Goal: Information Seeking & Learning: Check status

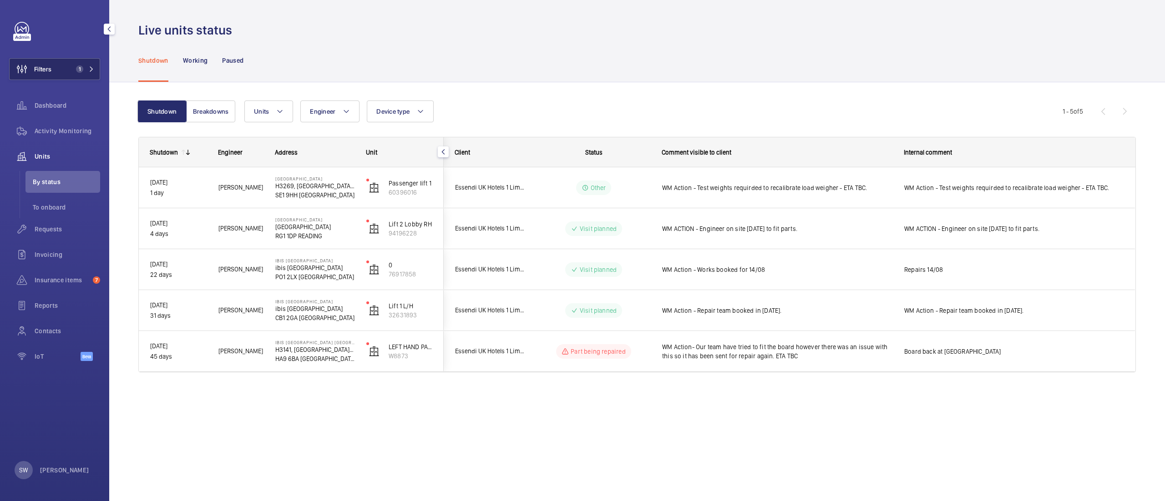
click at [75, 70] on span "1" at bounding box center [77, 69] width 11 height 7
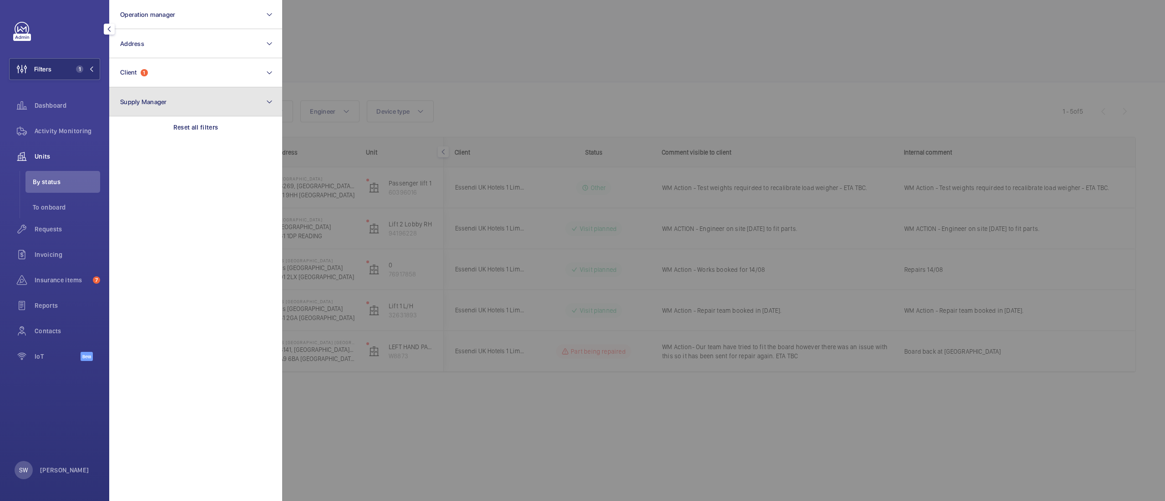
click at [181, 116] on button "Supply Manager" at bounding box center [195, 101] width 173 height 29
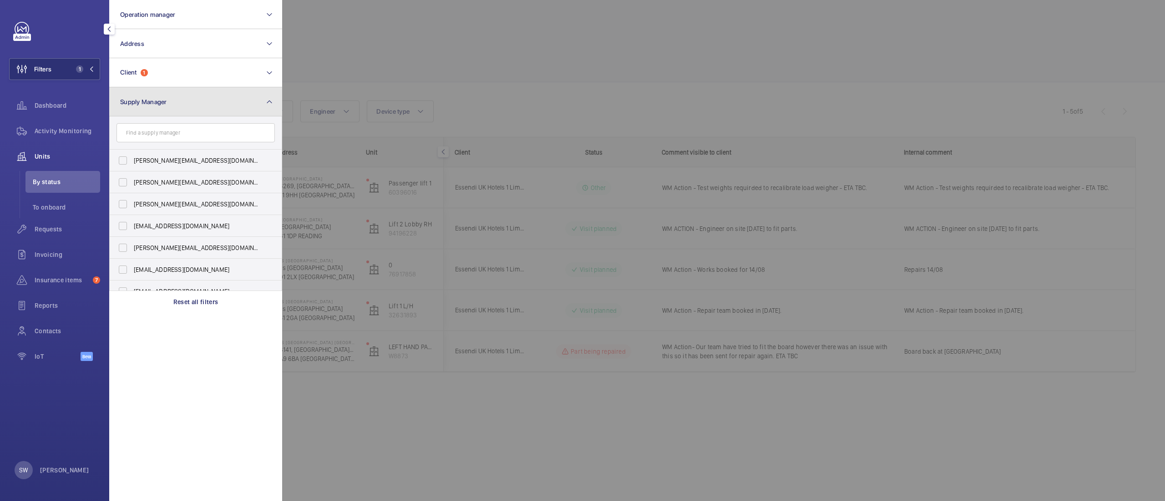
click at [204, 105] on button "Supply Manager" at bounding box center [195, 101] width 173 height 29
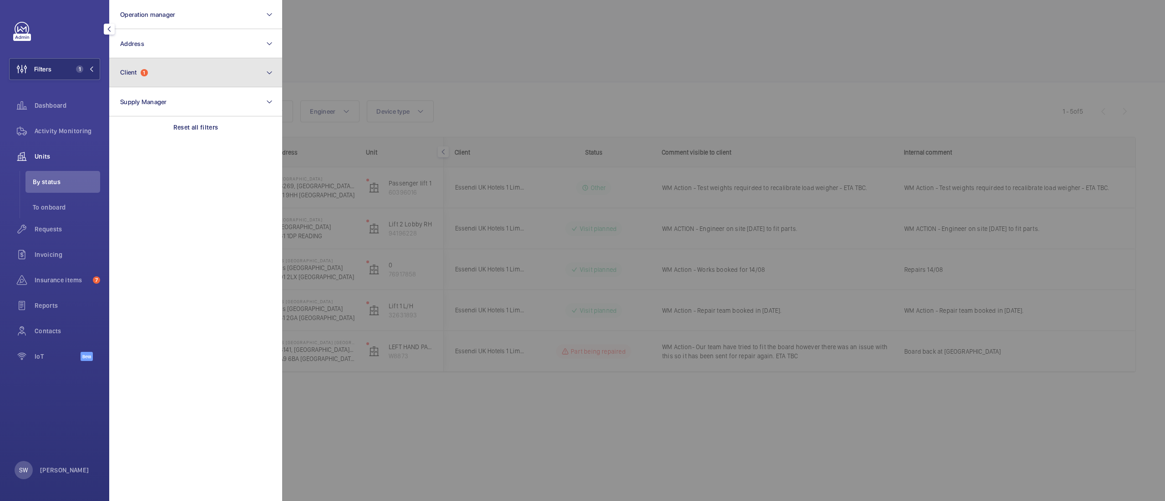
click at [184, 68] on button "Client 1" at bounding box center [195, 72] width 173 height 29
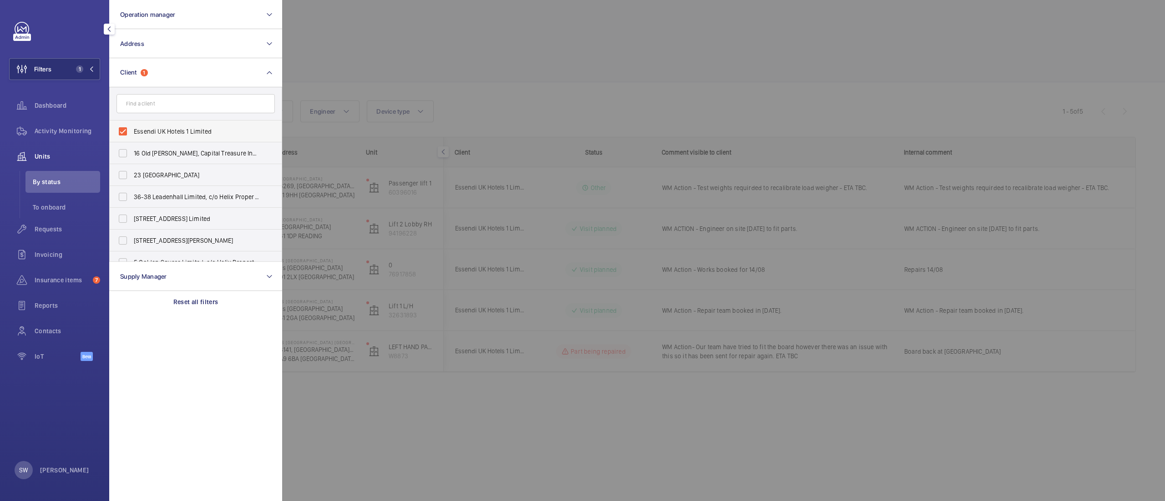
click at [177, 127] on span "Essendi UK Hotels 1 Limited" at bounding box center [196, 131] width 125 height 9
click at [132, 127] on input "Essendi UK Hotels 1 Limited" at bounding box center [123, 131] width 18 height 18
checkbox input "false"
click at [179, 95] on input "text" at bounding box center [195, 103] width 158 height 19
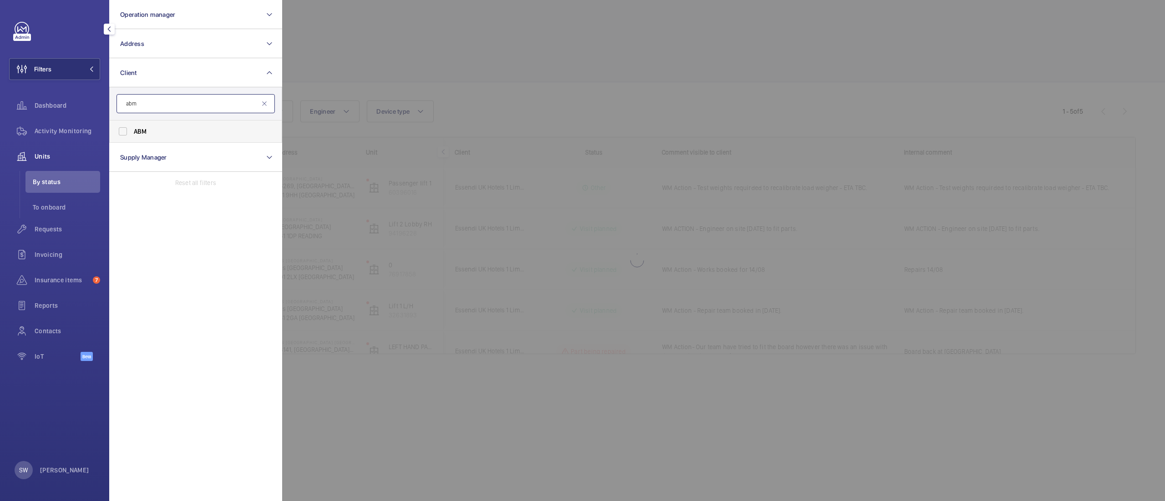
type input "abm"
click at [186, 127] on span "ABM" at bounding box center [196, 131] width 125 height 9
click at [132, 127] on input "ABM" at bounding box center [123, 131] width 18 height 18
checkbox input "true"
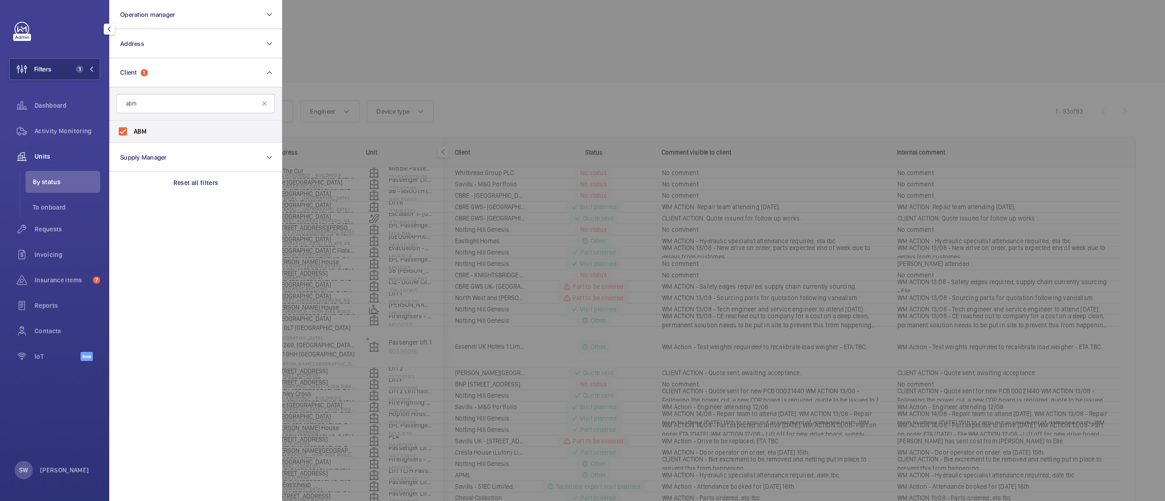
click at [398, 105] on div at bounding box center [864, 250] width 1165 height 501
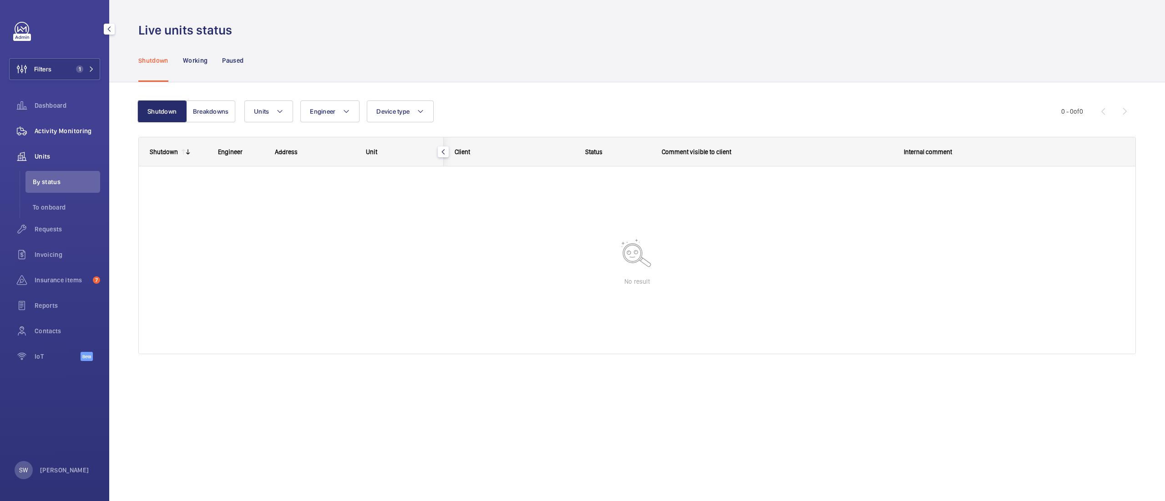
click at [46, 126] on span "Activity Monitoring" at bounding box center [68, 130] width 66 height 9
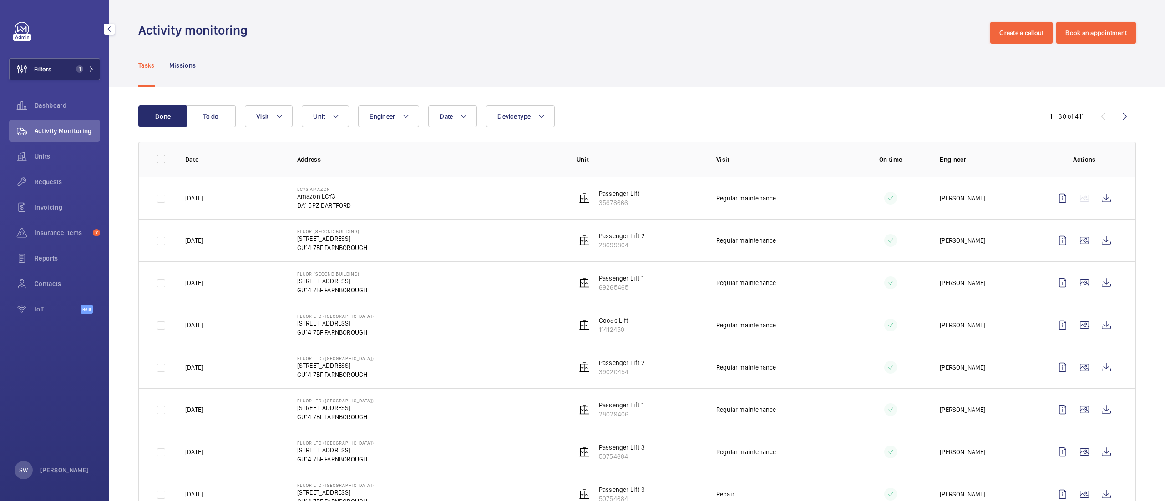
click at [81, 67] on span "1" at bounding box center [79, 69] width 7 height 7
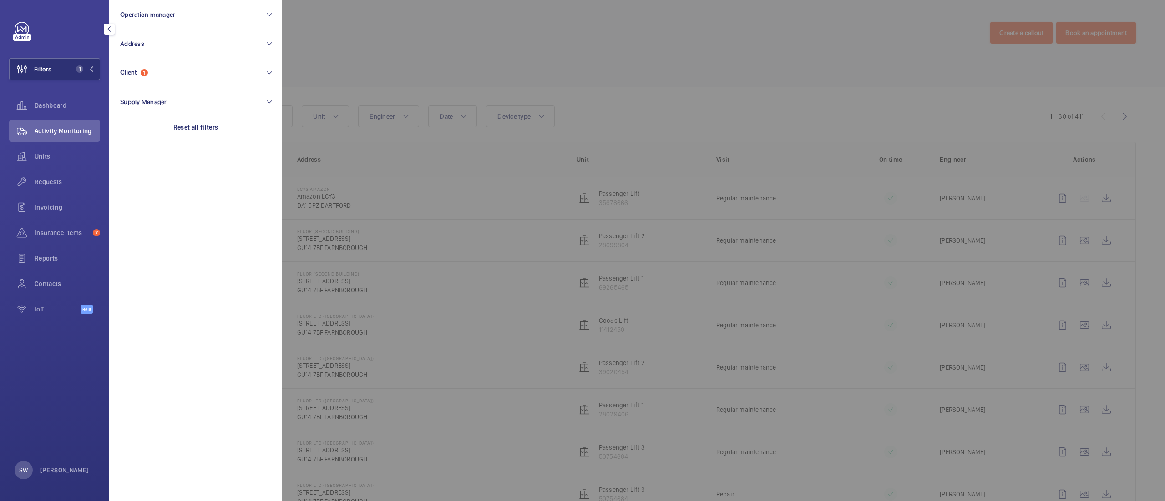
click at [448, 86] on div at bounding box center [864, 250] width 1165 height 501
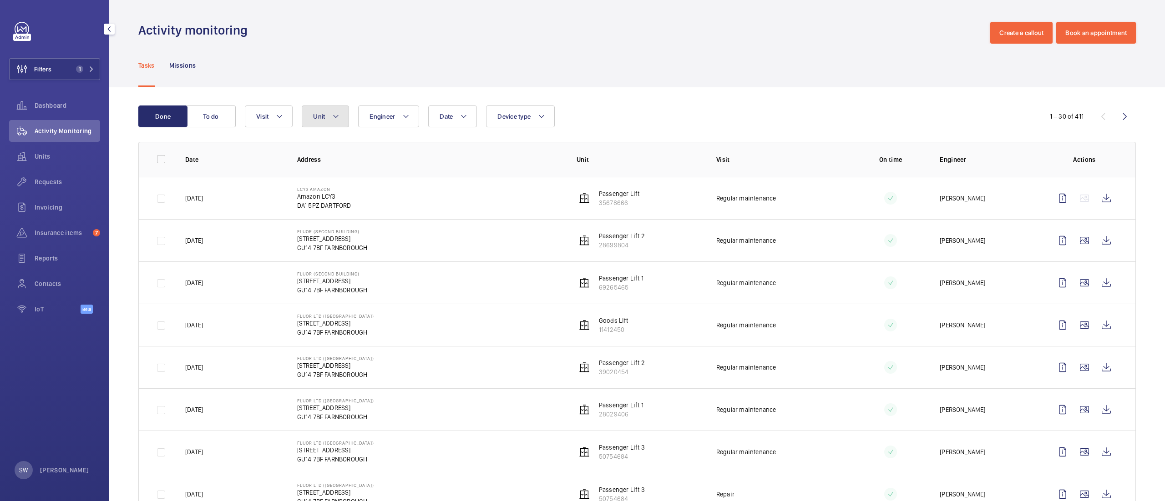
click at [327, 121] on button "Unit" at bounding box center [325, 117] width 47 height 22
type input "lcy3"
click at [395, 198] on span "Passenger Lift, 35678666" at bounding box center [398, 200] width 106 height 9
click at [330, 198] on input "Passenger Lift, 35678666" at bounding box center [321, 200] width 18 height 18
checkbox input "true"
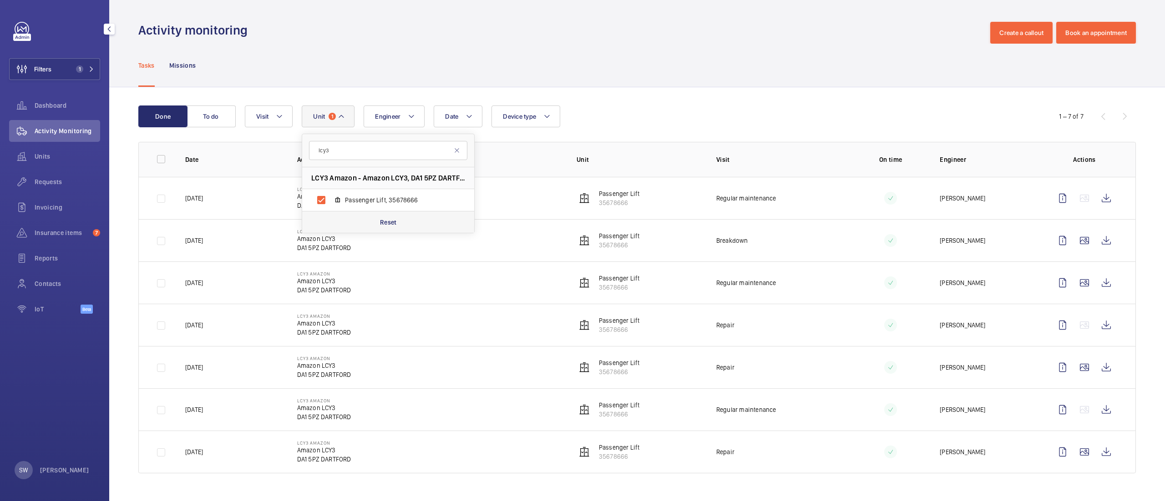
click at [390, 227] on p "Reset" at bounding box center [388, 222] width 17 height 9
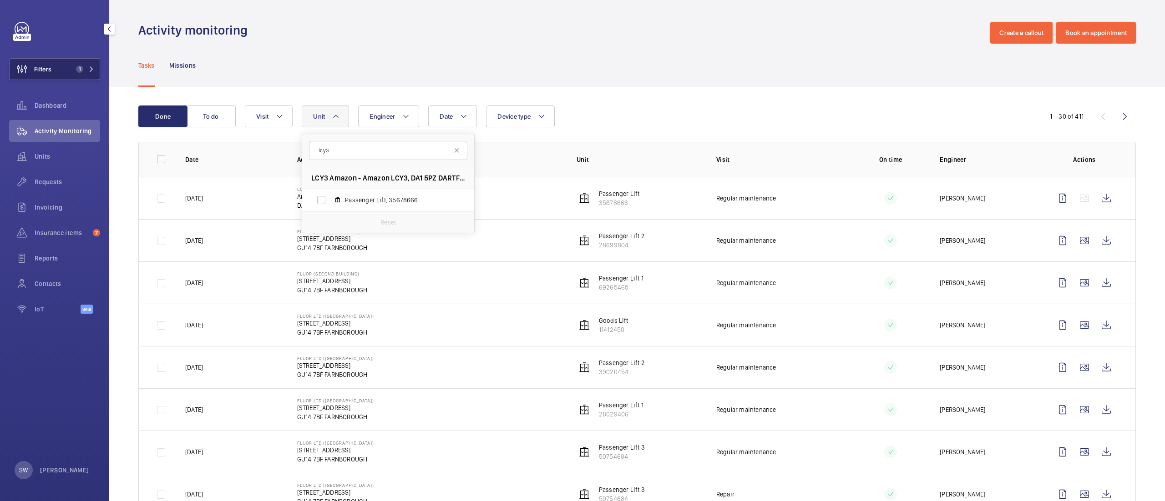
click at [66, 62] on button "Filters 1" at bounding box center [54, 69] width 91 height 22
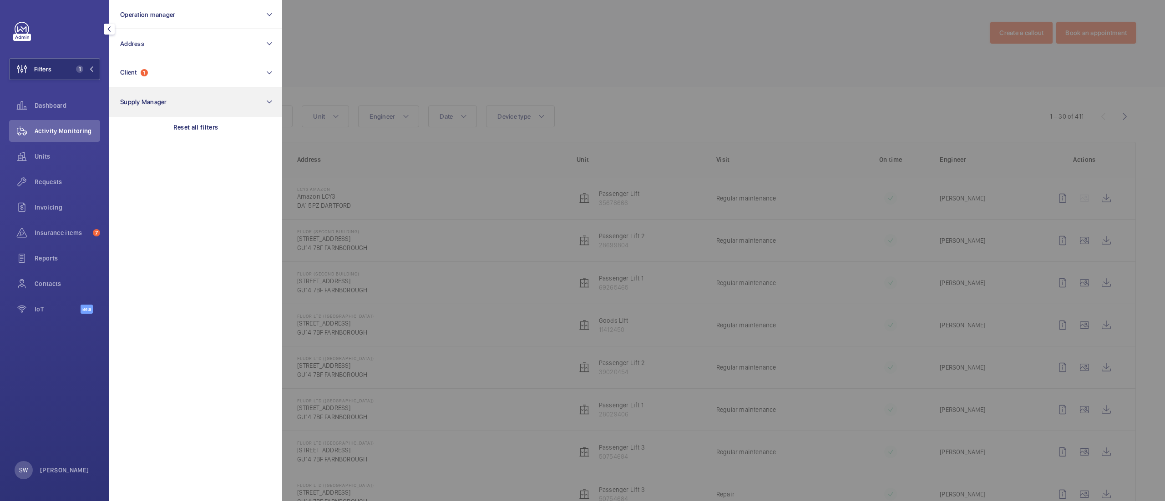
drag, startPoint x: 201, startPoint y: 120, endPoint x: 193, endPoint y: 112, distance: 11.0
click at [199, 120] on div "Reset all filters" at bounding box center [195, 127] width 173 height 22
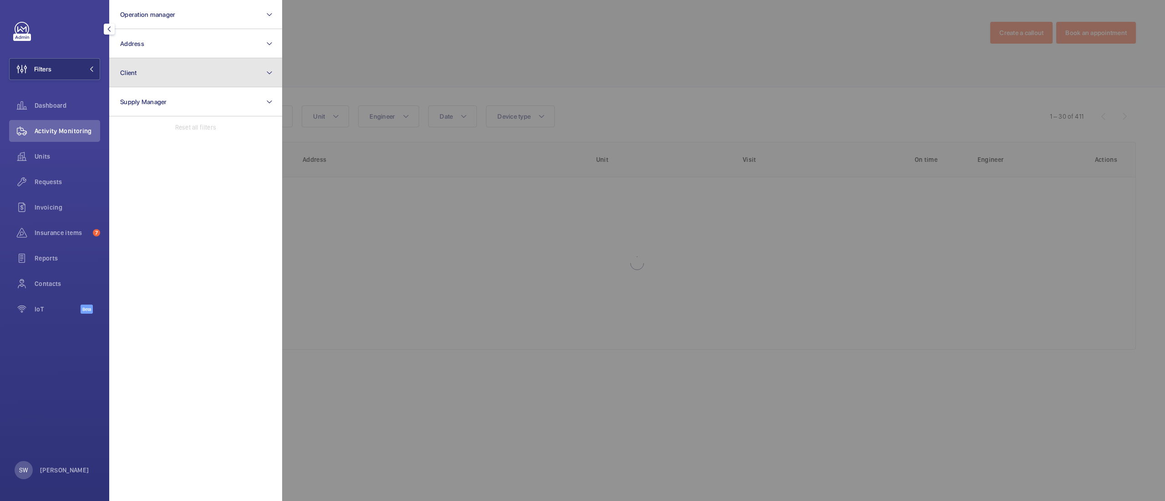
click at [182, 72] on button "Client" at bounding box center [195, 72] width 173 height 29
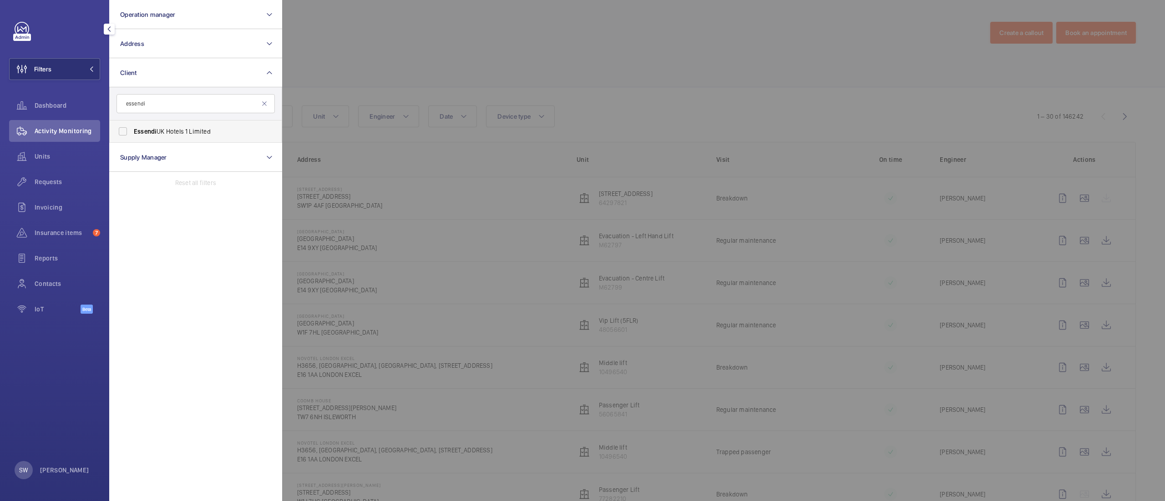
type input "essendi"
click at [184, 130] on span "Essendi UK Hotels 1 Limited" at bounding box center [196, 131] width 125 height 9
click at [132, 130] on input "Essendi UK Hotels 1 Limited" at bounding box center [123, 131] width 18 height 18
checkbox input "true"
click at [539, 55] on div at bounding box center [864, 250] width 1165 height 501
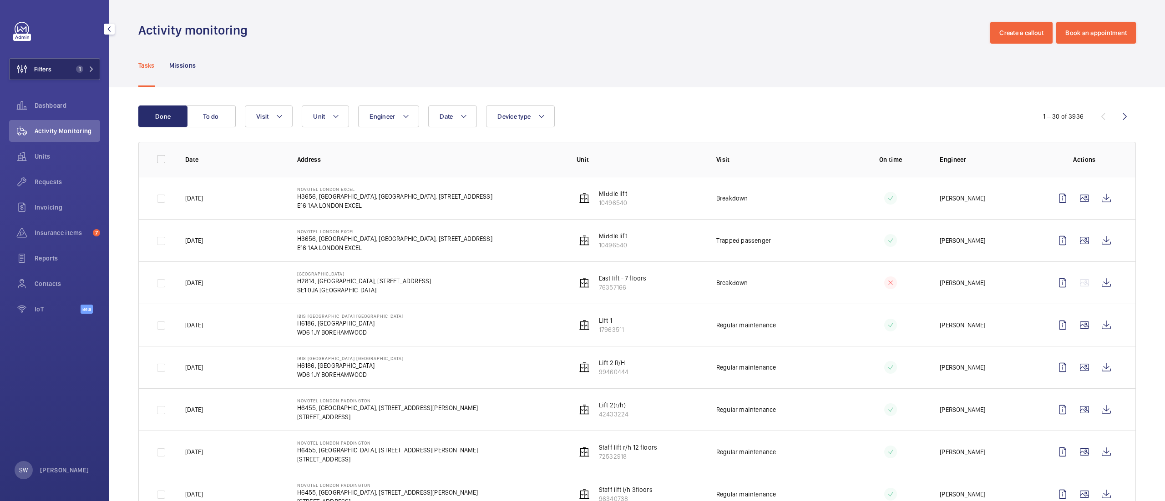
click at [70, 76] on button "Filters 1" at bounding box center [54, 69] width 91 height 22
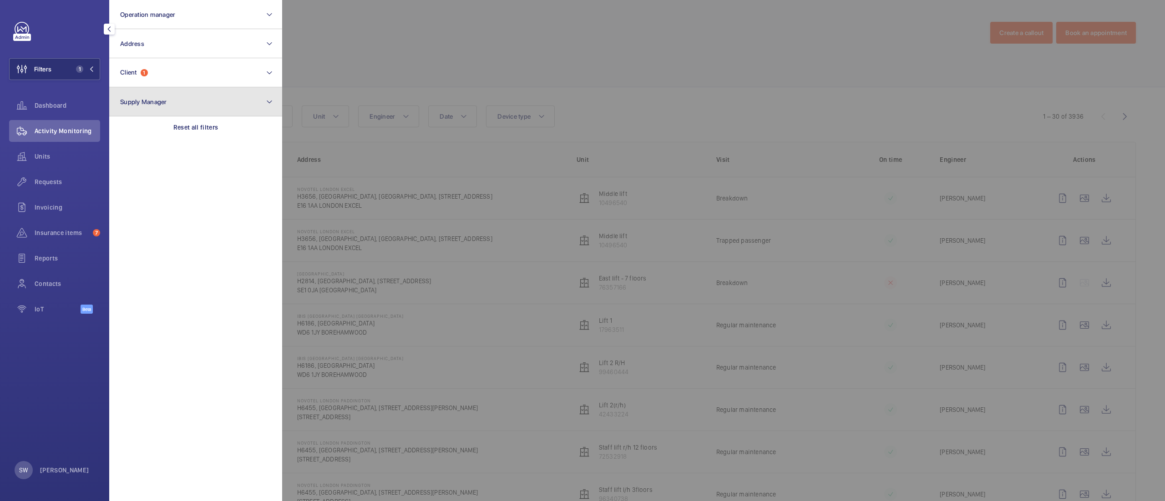
click at [228, 113] on button "Supply Manager" at bounding box center [195, 101] width 173 height 29
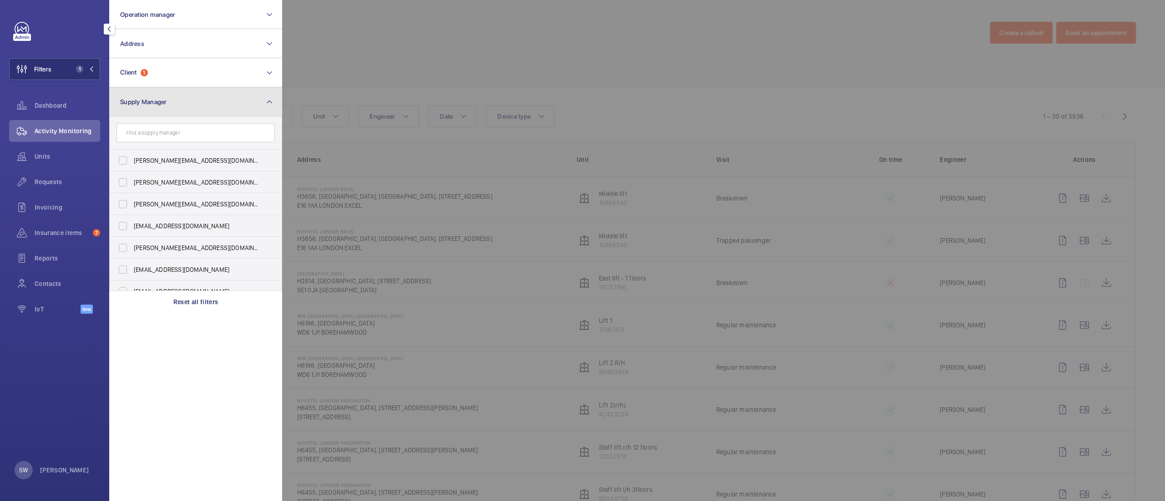
click at [228, 113] on button "Supply Manager" at bounding box center [195, 101] width 173 height 29
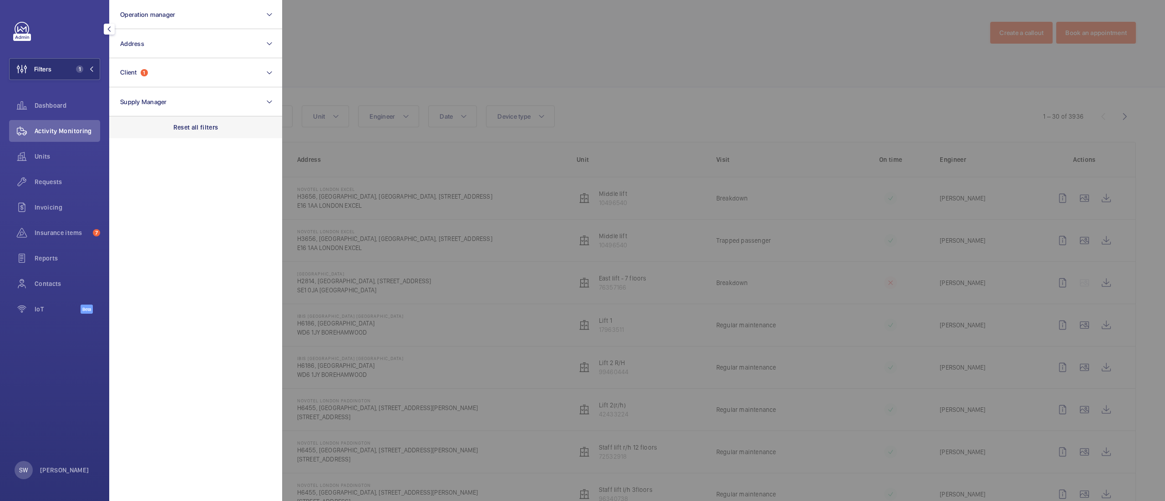
click at [219, 128] on div "Reset all filters" at bounding box center [195, 127] width 173 height 22
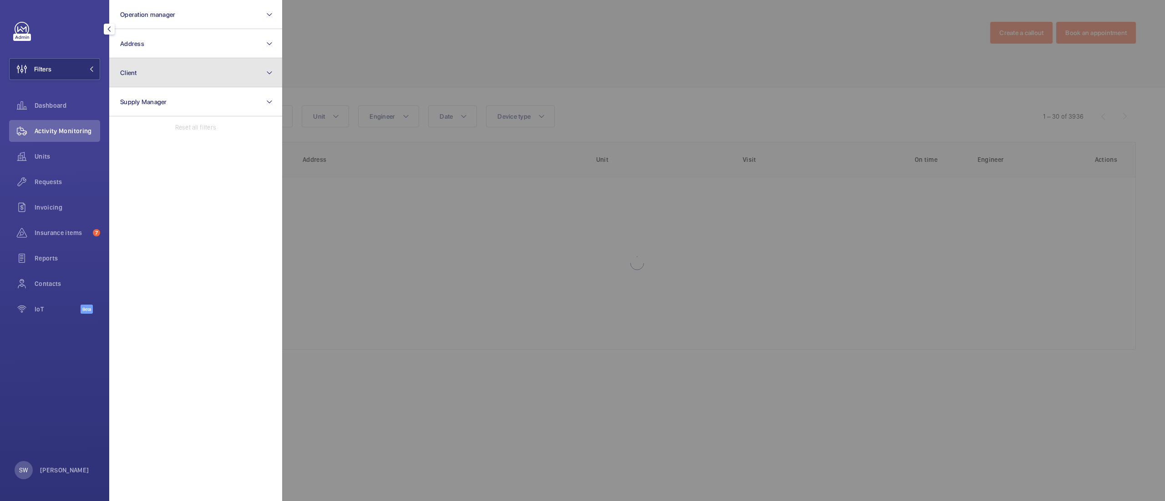
click at [182, 72] on button "Client" at bounding box center [195, 72] width 173 height 29
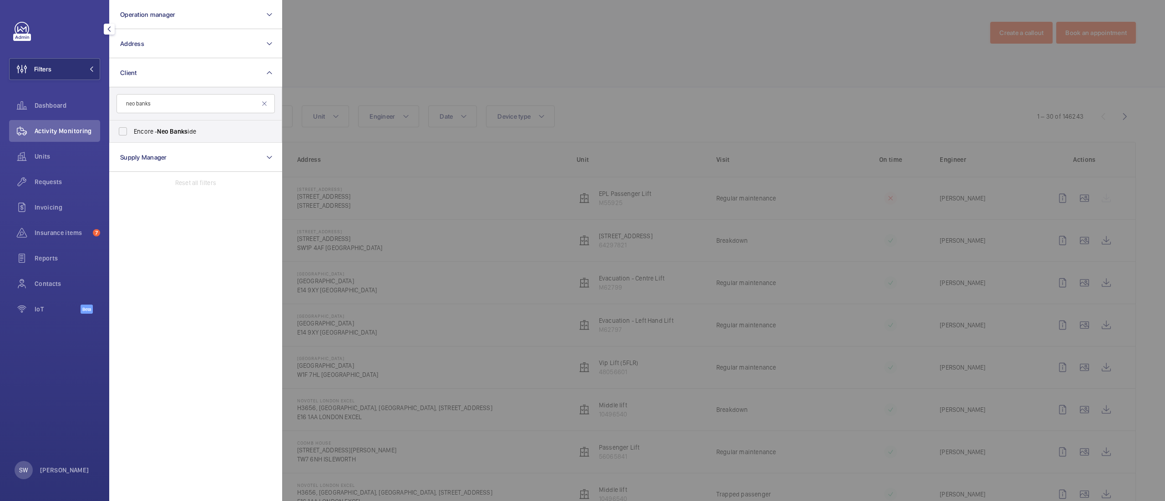
type input "neo banks"
click at [151, 126] on label "Encore - Neo Banks ide" at bounding box center [189, 132] width 158 height 22
click at [132, 126] on input "Encore - Neo Banks ide" at bounding box center [123, 131] width 18 height 18
checkbox input "true"
click at [581, 71] on div at bounding box center [864, 250] width 1165 height 501
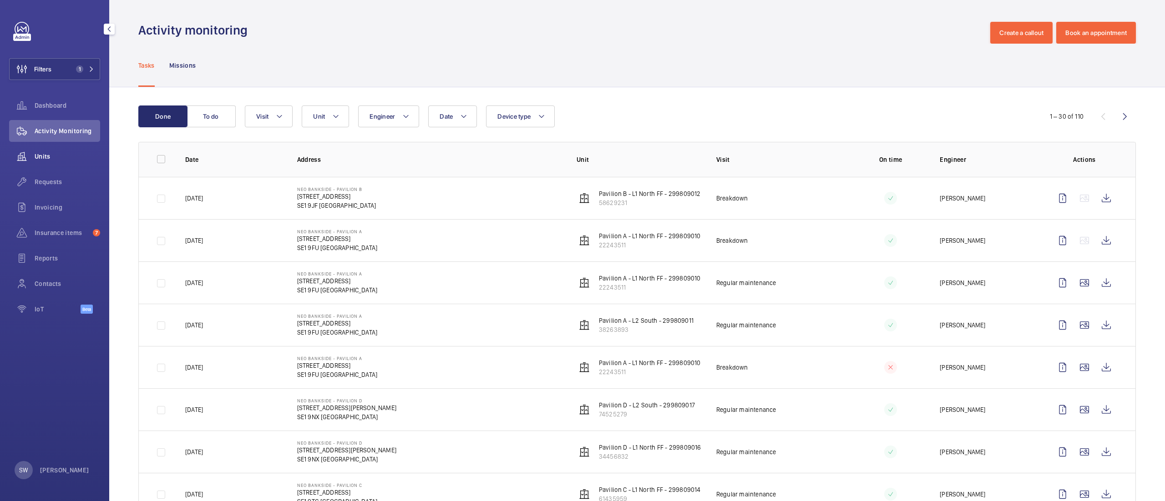
click at [71, 158] on span "Units" at bounding box center [68, 156] width 66 height 9
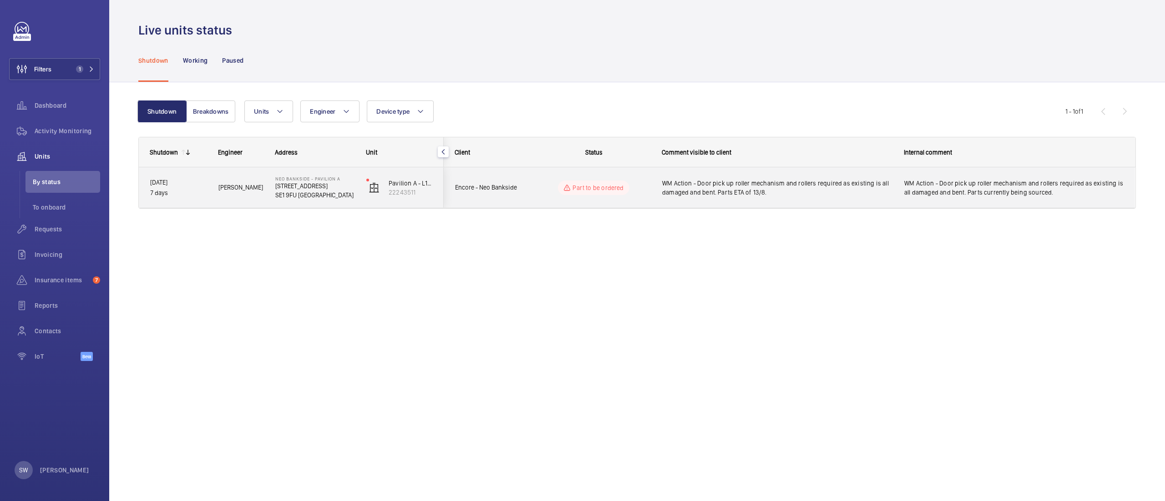
click at [957, 183] on span "WM Action - Door pick up roller mechanism and rollers required as existing is a…" at bounding box center [1013, 188] width 219 height 18
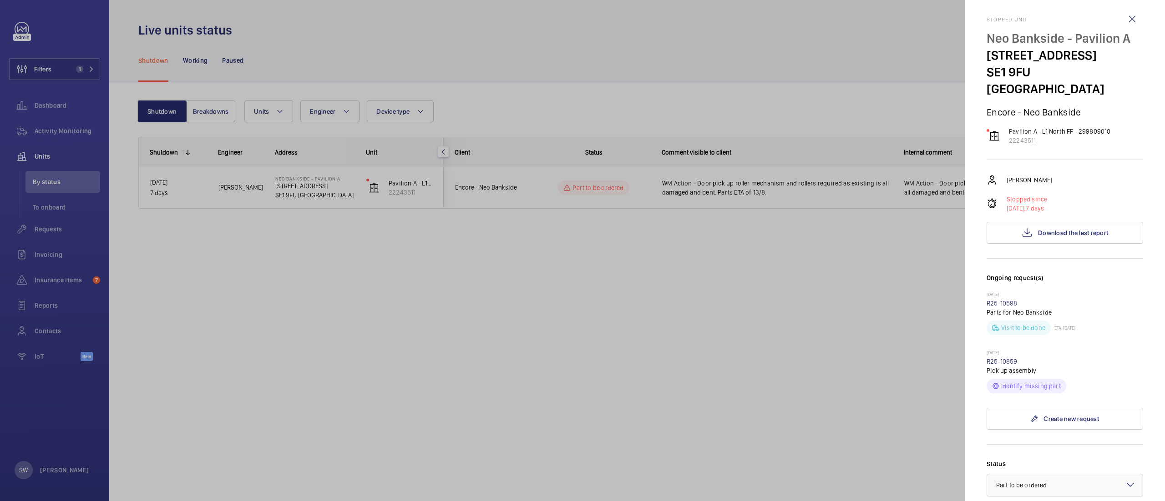
scroll to position [6, 0]
click at [776, 273] on div at bounding box center [582, 250] width 1165 height 501
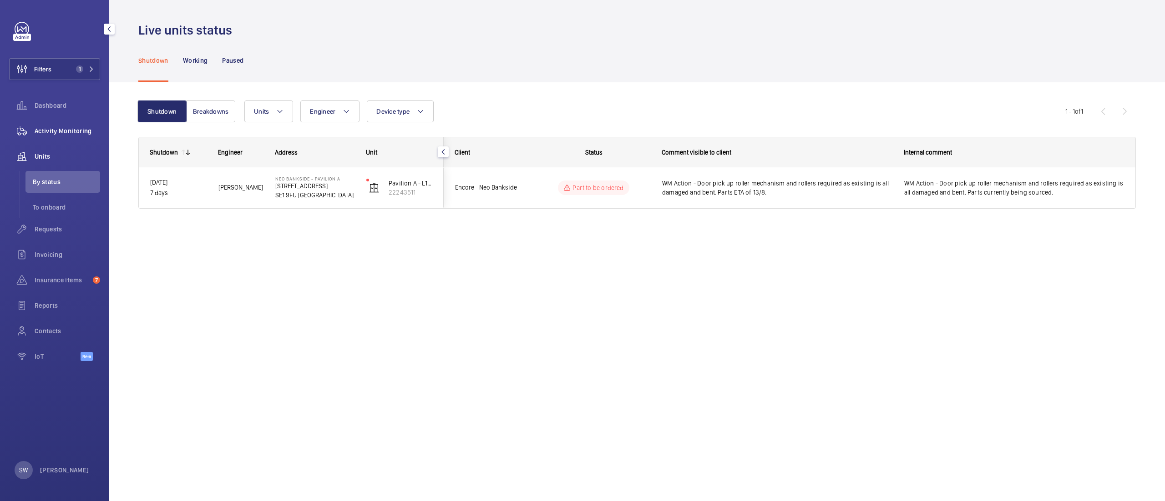
click at [74, 127] on span "Activity Monitoring" at bounding box center [68, 130] width 66 height 9
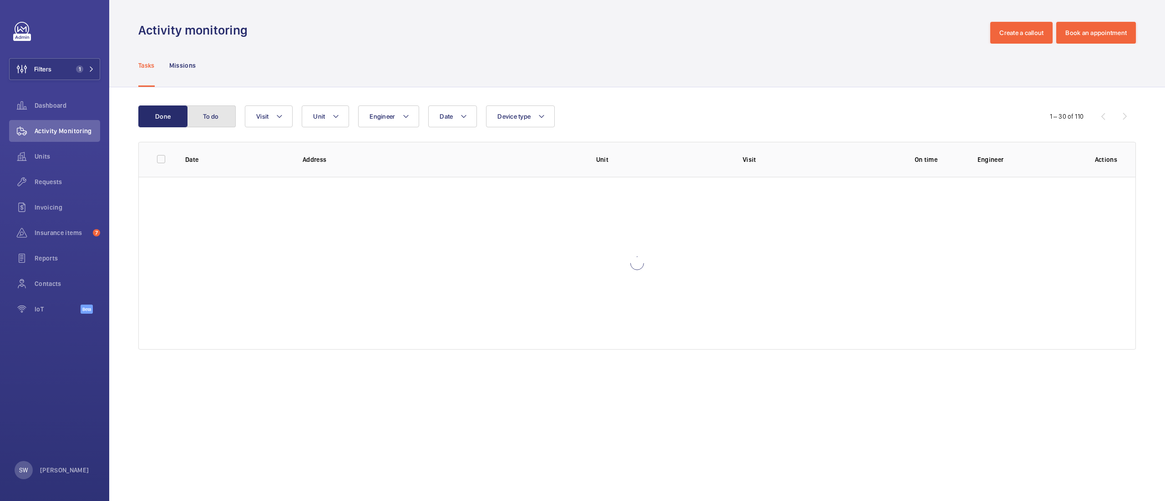
click at [206, 109] on button "To do" at bounding box center [211, 117] width 49 height 22
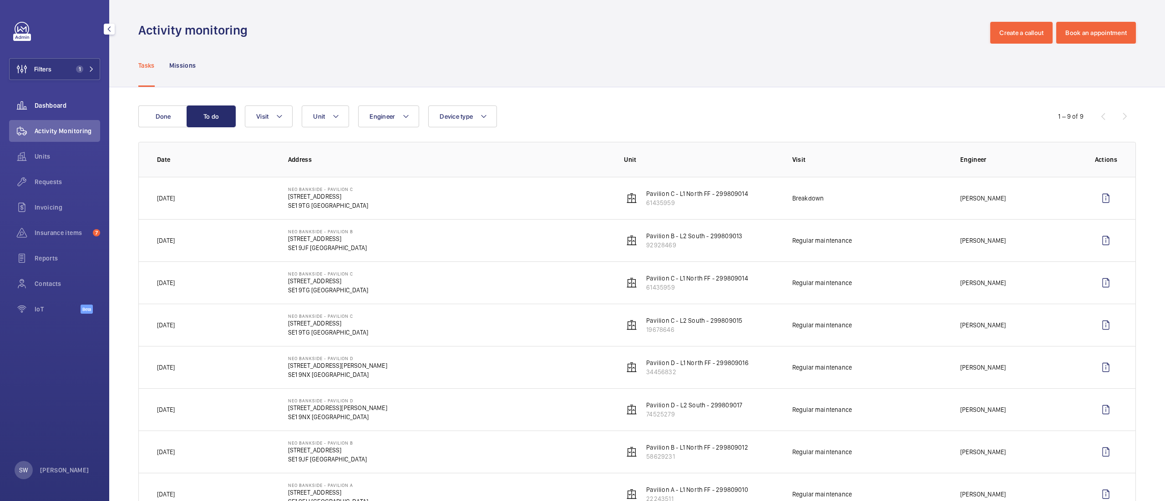
click at [42, 96] on div "Dashboard" at bounding box center [54, 106] width 91 height 22
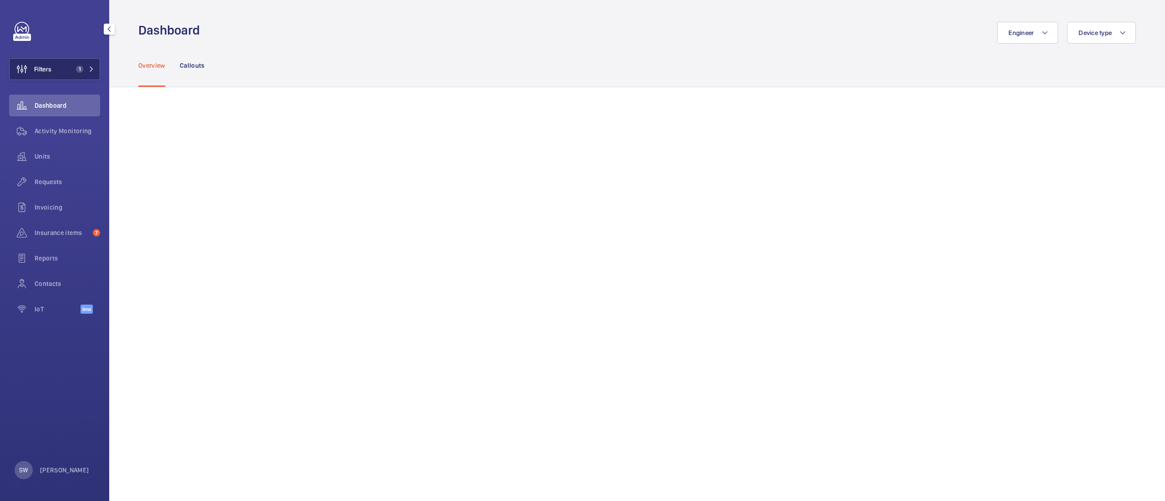
click at [77, 62] on button "Filters 1" at bounding box center [54, 69] width 91 height 22
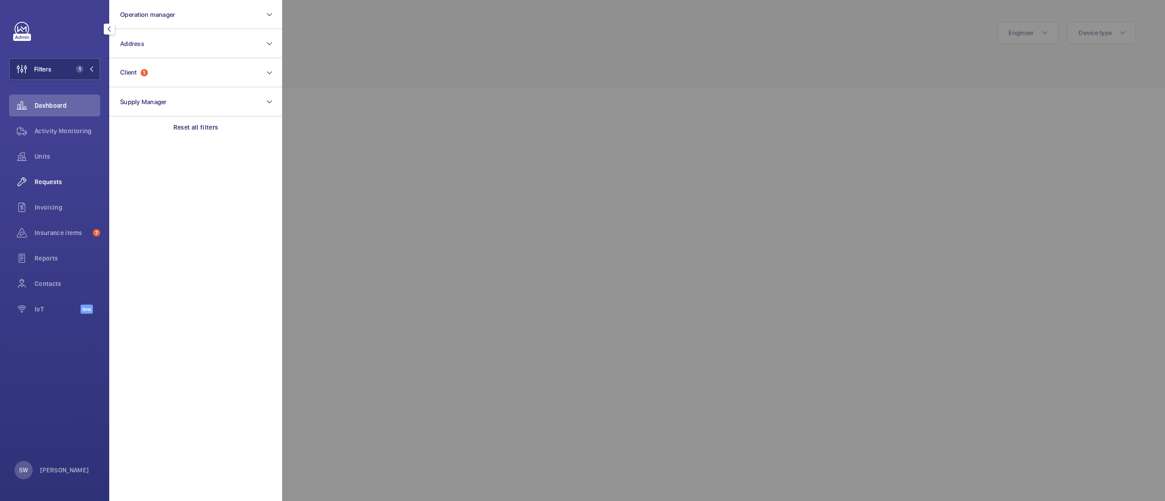
click at [54, 177] on span "Requests" at bounding box center [68, 181] width 66 height 9
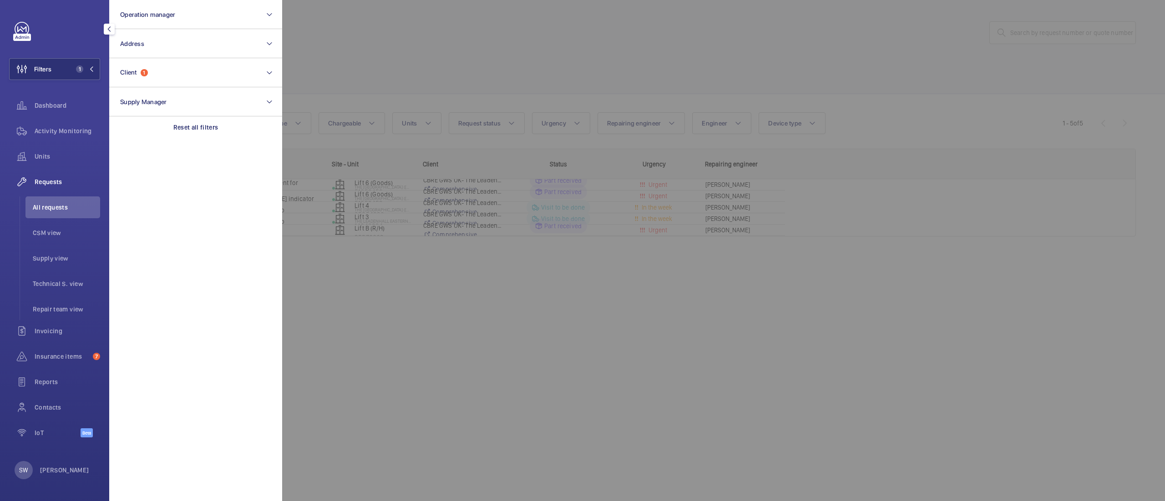
click at [614, 94] on div at bounding box center [864, 250] width 1165 height 501
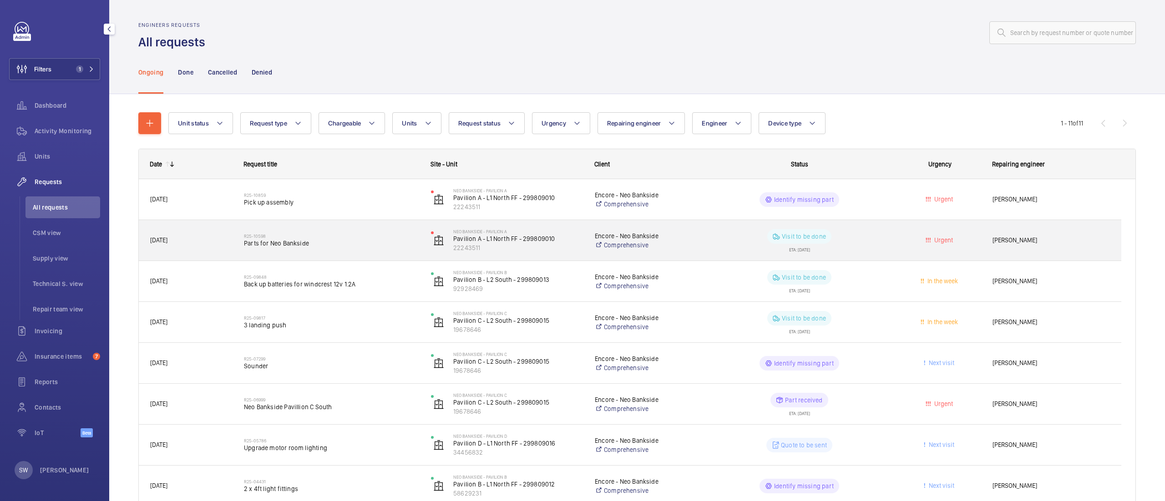
click at [716, 247] on wm-front-pills-cell "Visit to be done ETA: [DATE]" at bounding box center [799, 240] width 175 height 23
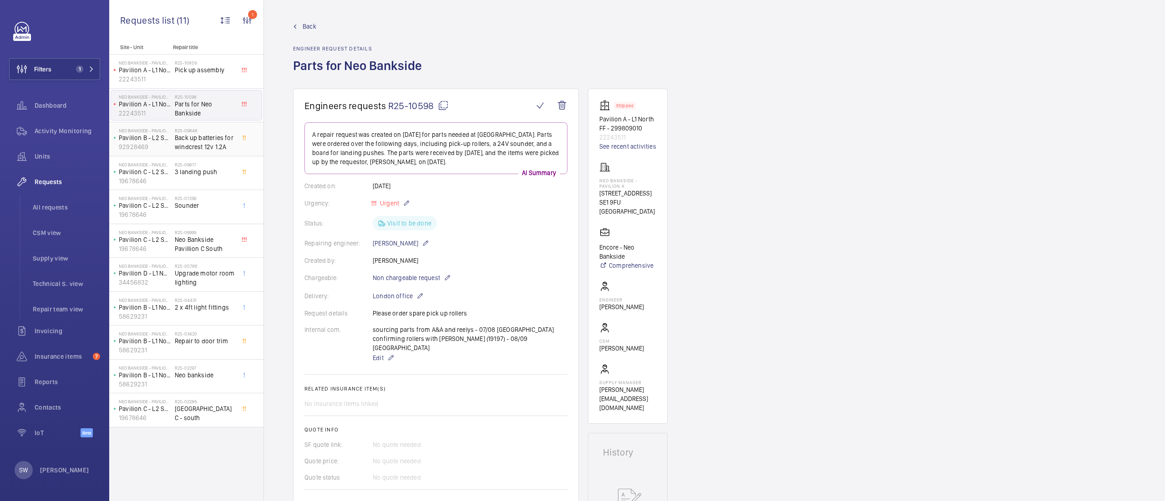
click at [196, 147] on span "Back up batteries for windcrest 12v 1.2A" at bounding box center [205, 142] width 60 height 18
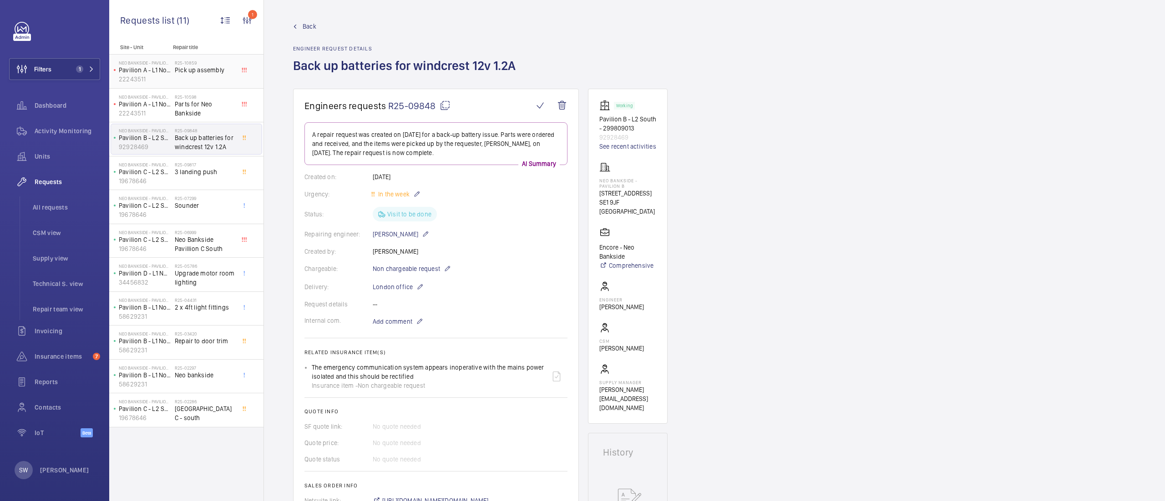
click at [226, 72] on span "Pick up assembly" at bounding box center [205, 70] width 60 height 9
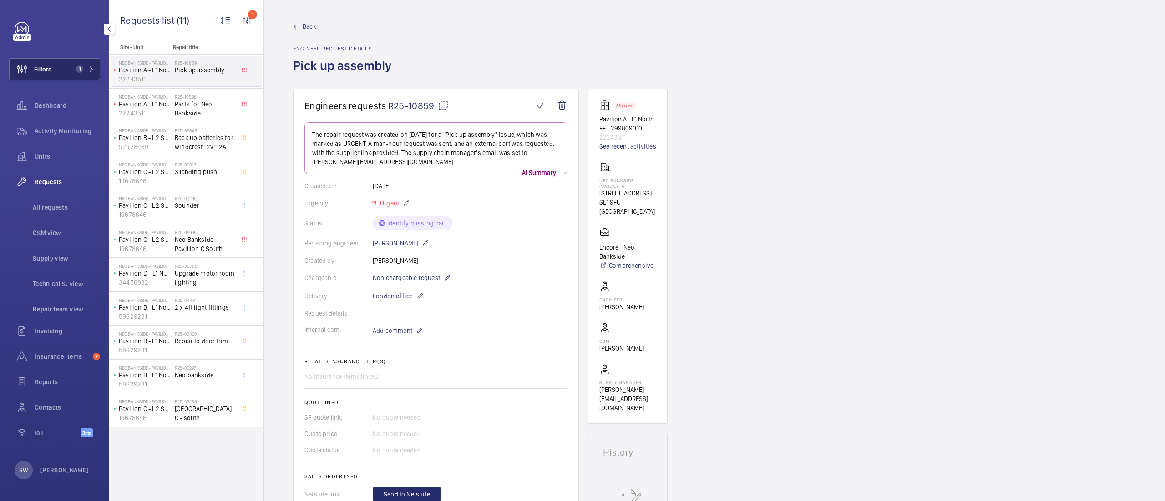
click at [81, 69] on span "1" at bounding box center [79, 69] width 7 height 7
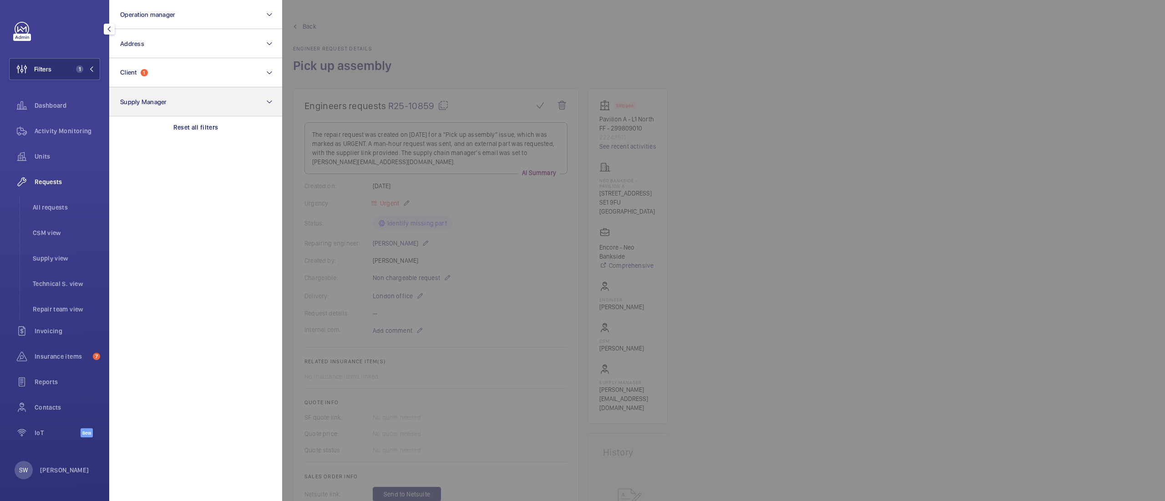
drag, startPoint x: 192, startPoint y: 128, endPoint x: 187, endPoint y: 87, distance: 41.2
click at [192, 128] on p "Reset all filters" at bounding box center [195, 127] width 45 height 9
click at [184, 71] on button "Client" at bounding box center [195, 72] width 173 height 29
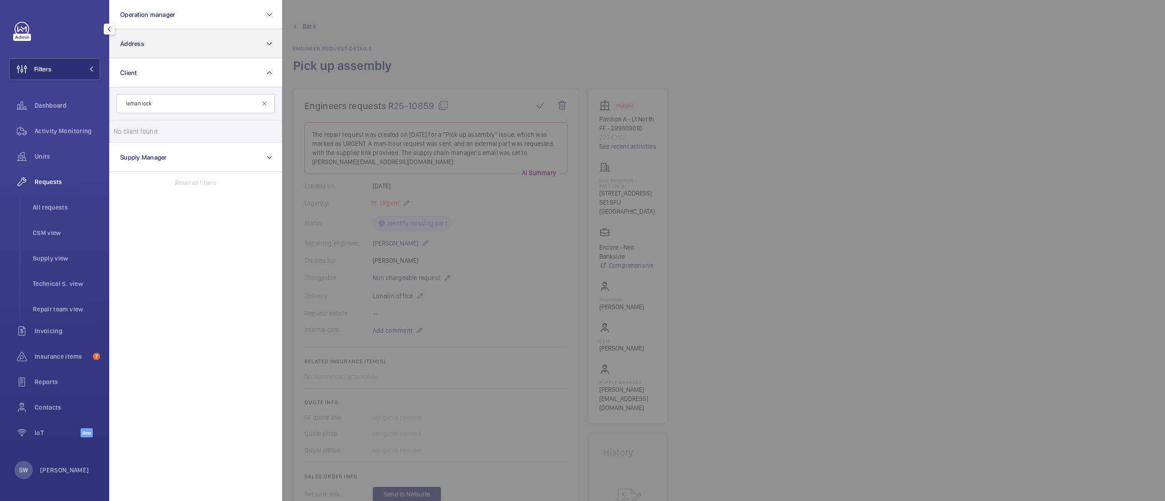
type input "leman lock"
click at [185, 45] on button "Address" at bounding box center [195, 43] width 173 height 29
click at [181, 103] on span "Buckle street - [PERSON_NAME], [GEOGRAPHIC_DATA], [GEOGRAPHIC_DATA]" at bounding box center [196, 102] width 125 height 9
click at [132, 103] on input "Buckle street - [PERSON_NAME], [GEOGRAPHIC_DATA], [GEOGRAPHIC_DATA]" at bounding box center [123, 102] width 18 height 18
click at [177, 102] on span "Buckle street - [PERSON_NAME], [GEOGRAPHIC_DATA], [GEOGRAPHIC_DATA]" at bounding box center [196, 102] width 125 height 9
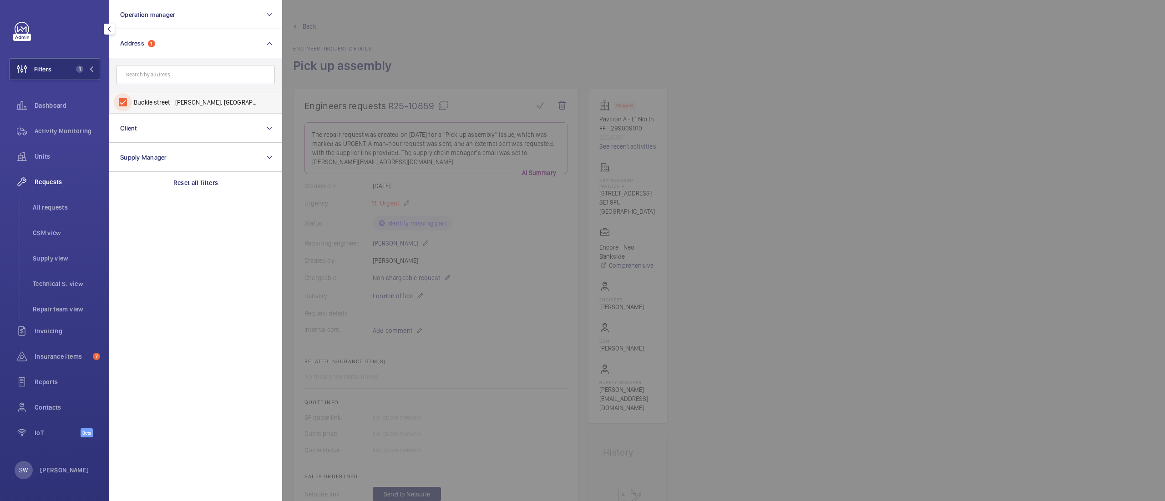
click at [132, 102] on input "Buckle street - [PERSON_NAME], [GEOGRAPHIC_DATA], [GEOGRAPHIC_DATA]" at bounding box center [123, 102] width 18 height 18
checkbox input "false"
click at [187, 37] on button "Address" at bounding box center [195, 43] width 173 height 29
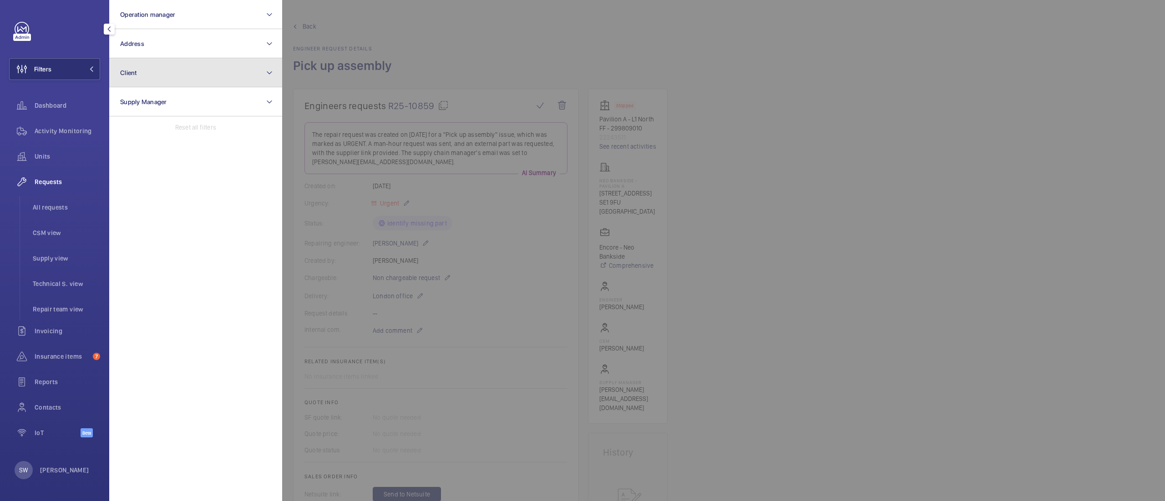
click at [186, 62] on button "Client" at bounding box center [195, 72] width 173 height 29
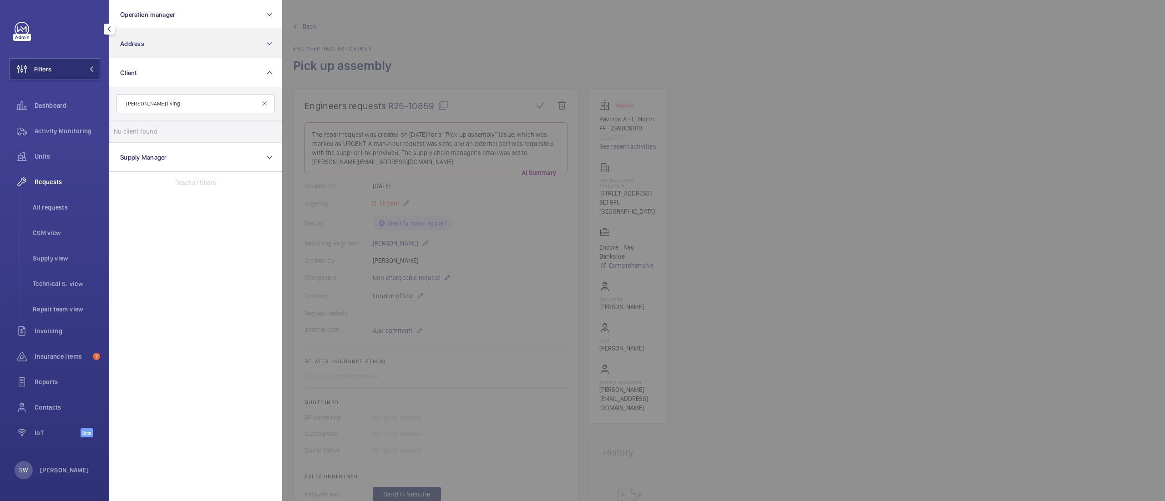
type input "[PERSON_NAME] living"
click at [162, 47] on button "Address" at bounding box center [195, 43] width 173 height 29
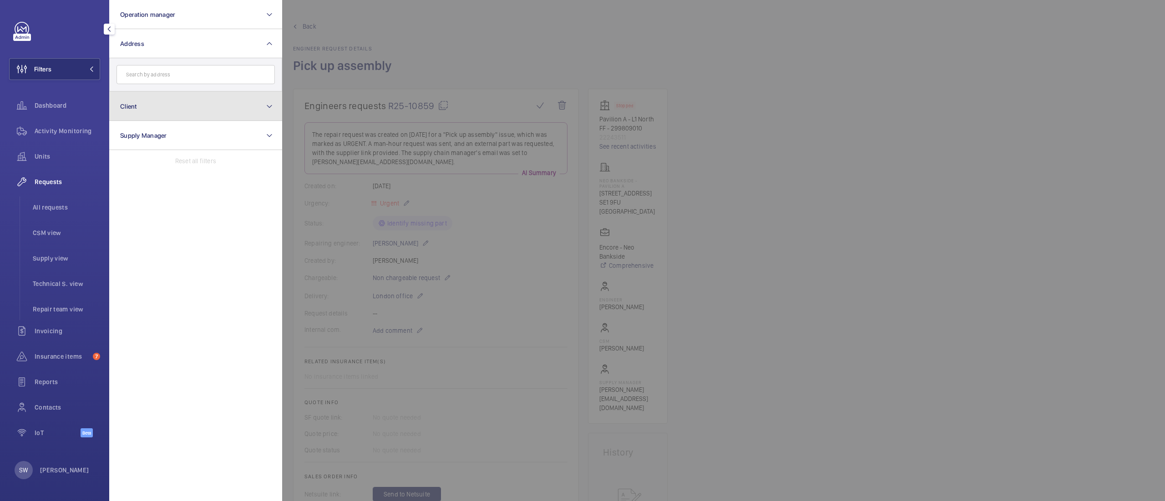
click at [172, 101] on button "Client" at bounding box center [195, 106] width 173 height 29
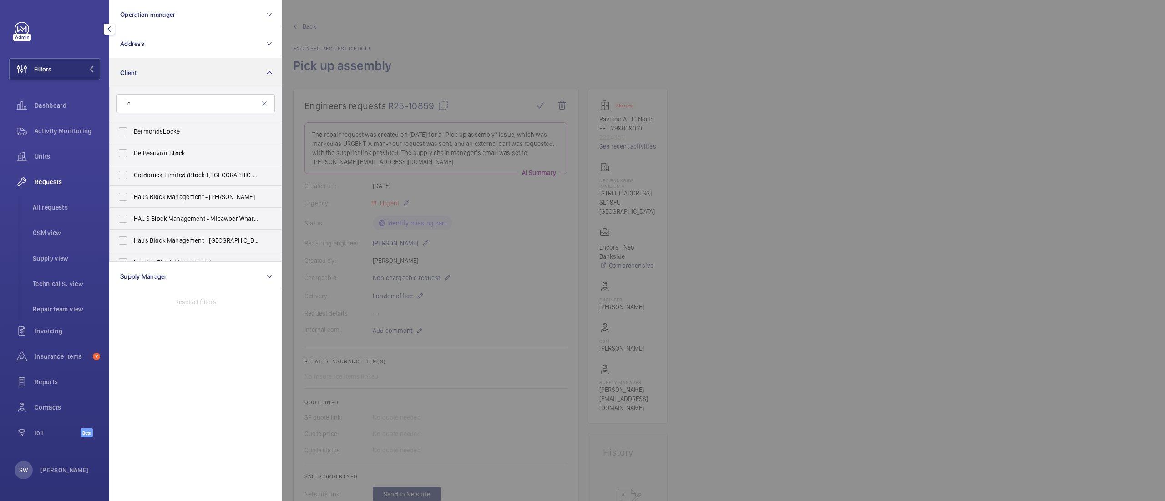
type input "l"
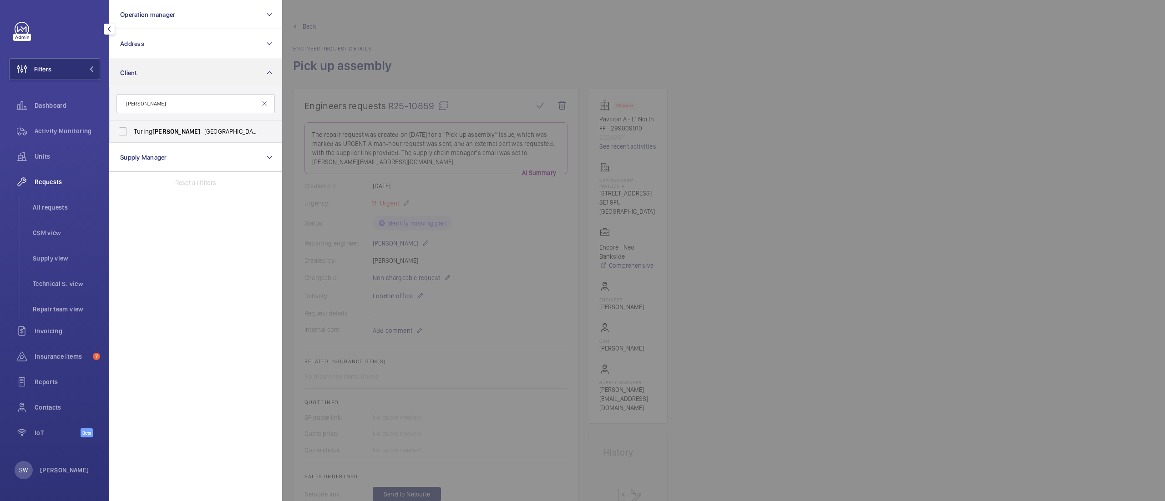
type input "[PERSON_NAME]"
type input "leman stre"
click at [156, 131] on span "Stre" at bounding box center [160, 131] width 12 height 7
click at [132, 131] on input "Leman Stre et" at bounding box center [123, 131] width 18 height 18
checkbox input "true"
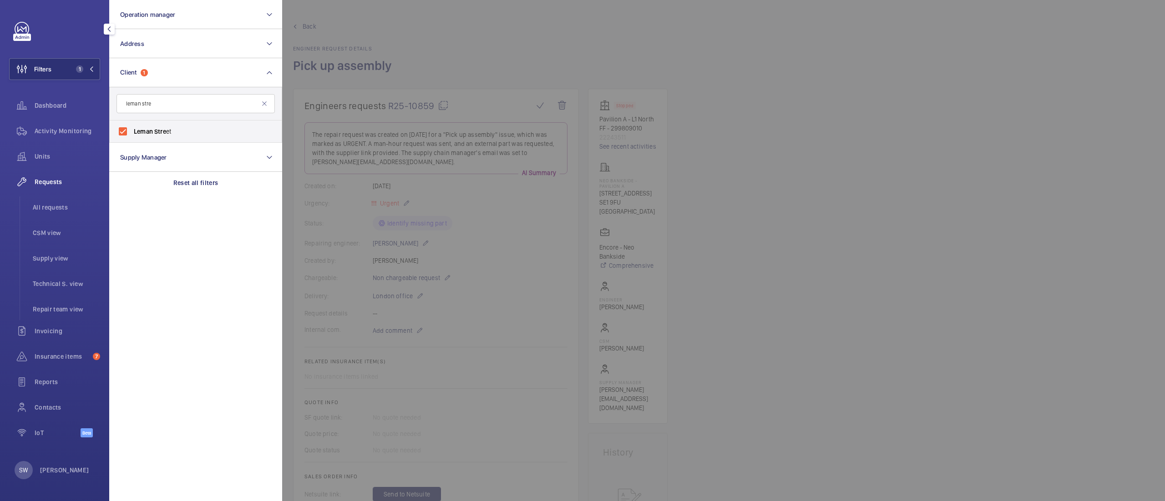
click at [563, 58] on div at bounding box center [864, 250] width 1165 height 501
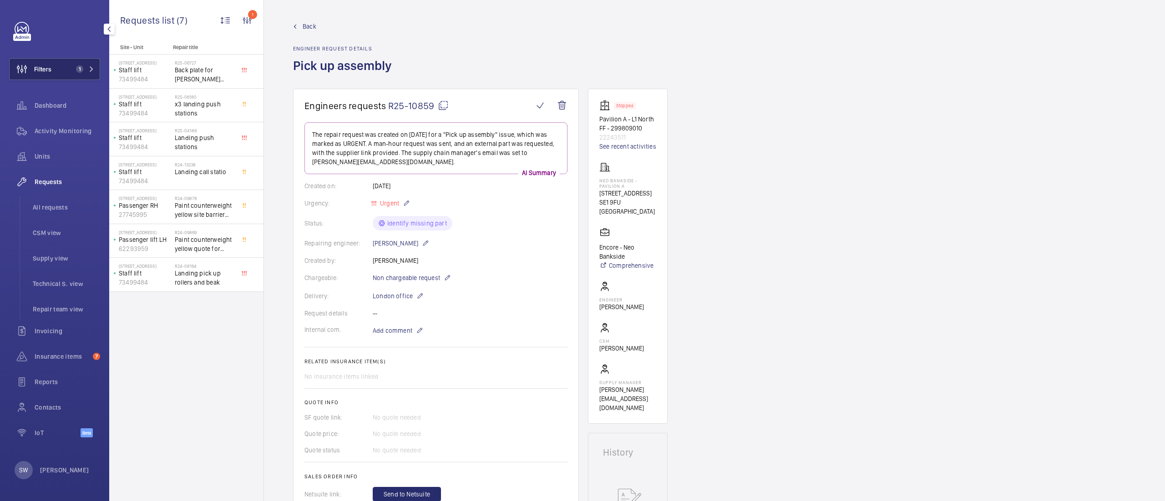
click at [48, 67] on span "Filters" at bounding box center [42, 69] width 17 height 9
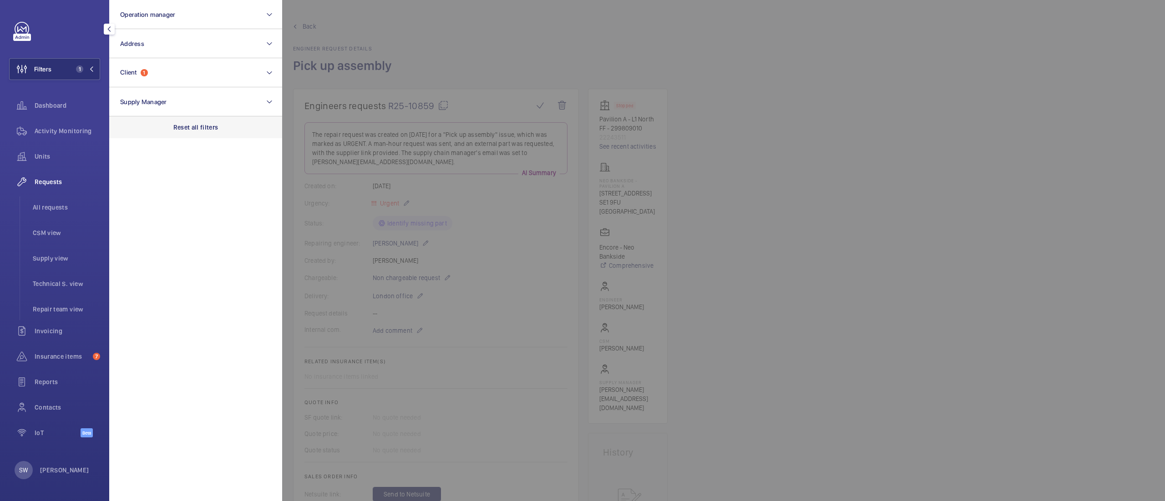
click at [213, 131] on p "Reset all filters" at bounding box center [195, 127] width 45 height 9
click at [206, 72] on button "Client" at bounding box center [195, 72] width 173 height 29
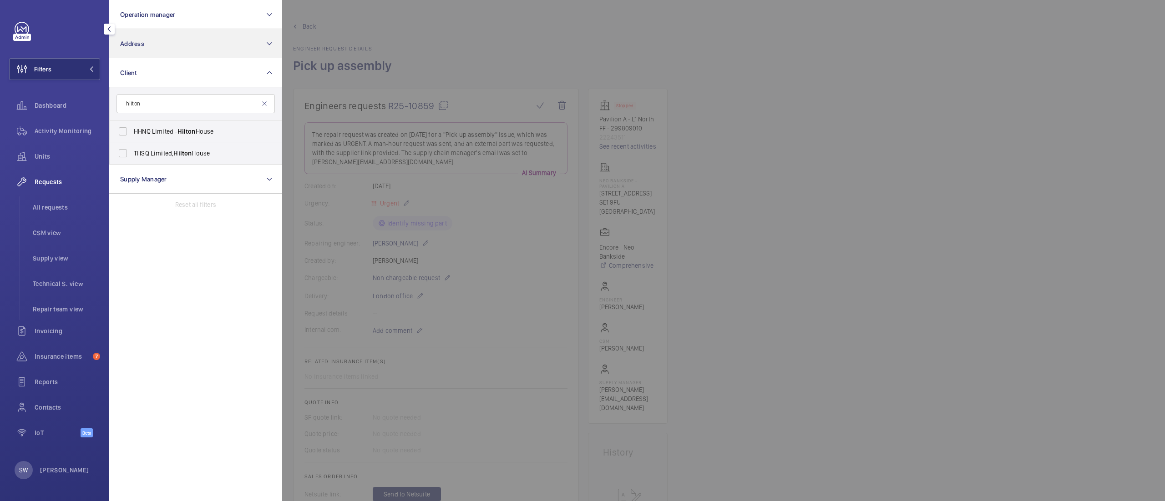
type input "hilton"
click at [164, 36] on button "Address" at bounding box center [195, 43] width 173 height 29
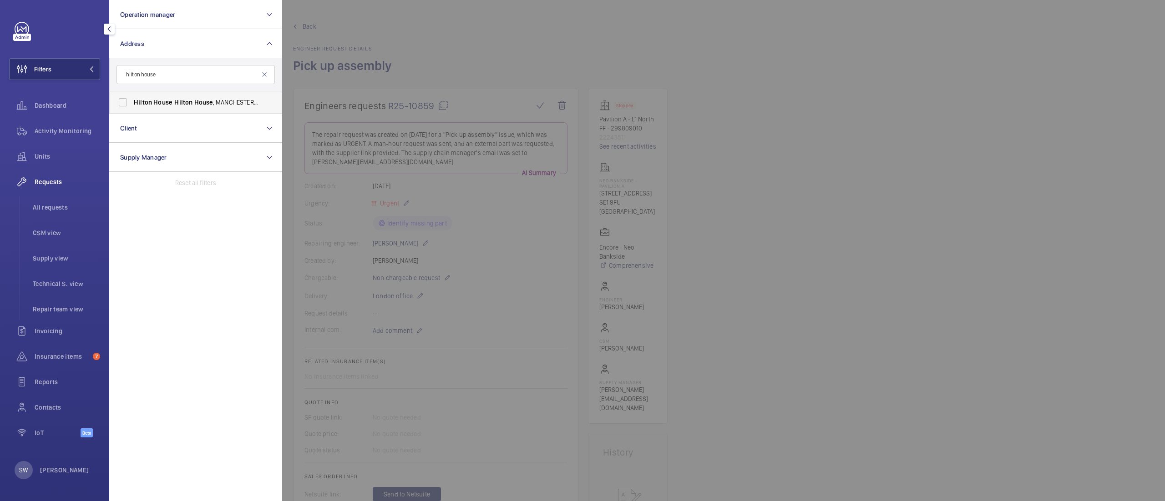
type input "hilton house"
click at [184, 100] on span "Hilton" at bounding box center [183, 102] width 18 height 7
click at [132, 100] on input "[GEOGRAPHIC_DATA] - [GEOGRAPHIC_DATA] , [GEOGRAPHIC_DATA]" at bounding box center [123, 102] width 18 height 18
checkbox input "true"
click at [484, 50] on div at bounding box center [864, 250] width 1165 height 501
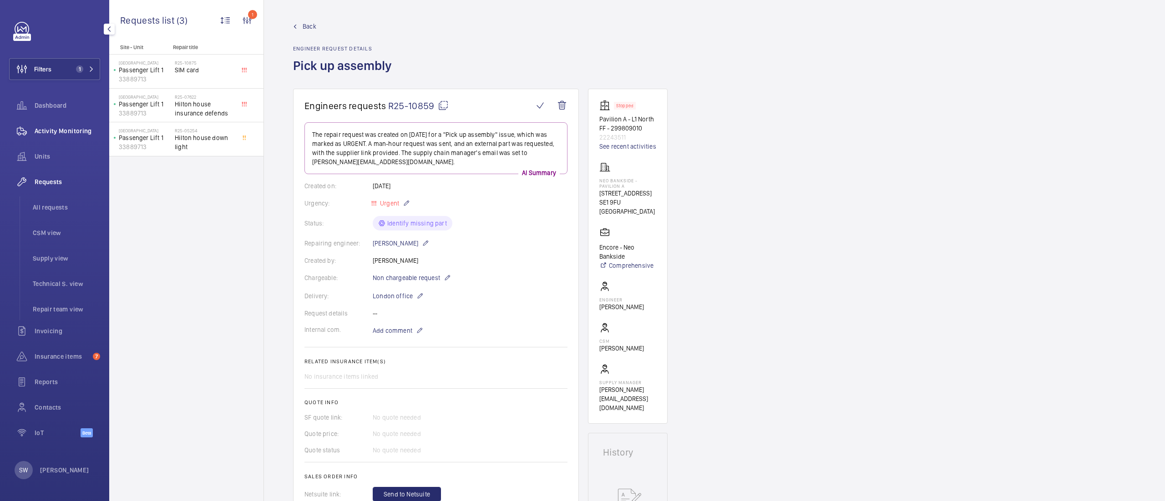
click at [50, 134] on span "Activity Monitoring" at bounding box center [68, 130] width 66 height 9
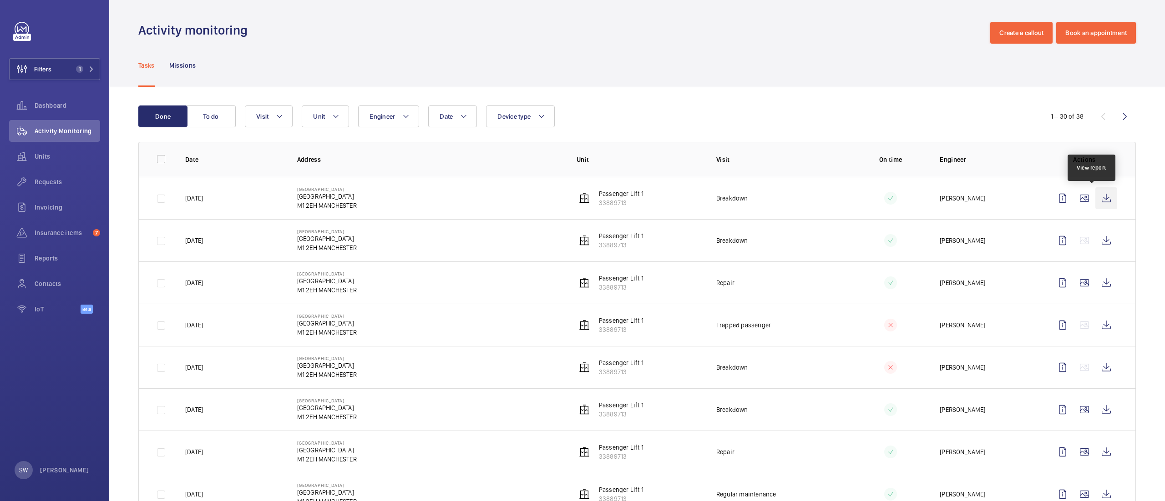
click at [1095, 196] on wm-front-icon-button at bounding box center [1106, 198] width 22 height 22
click at [85, 105] on span "Dashboard" at bounding box center [68, 105] width 66 height 9
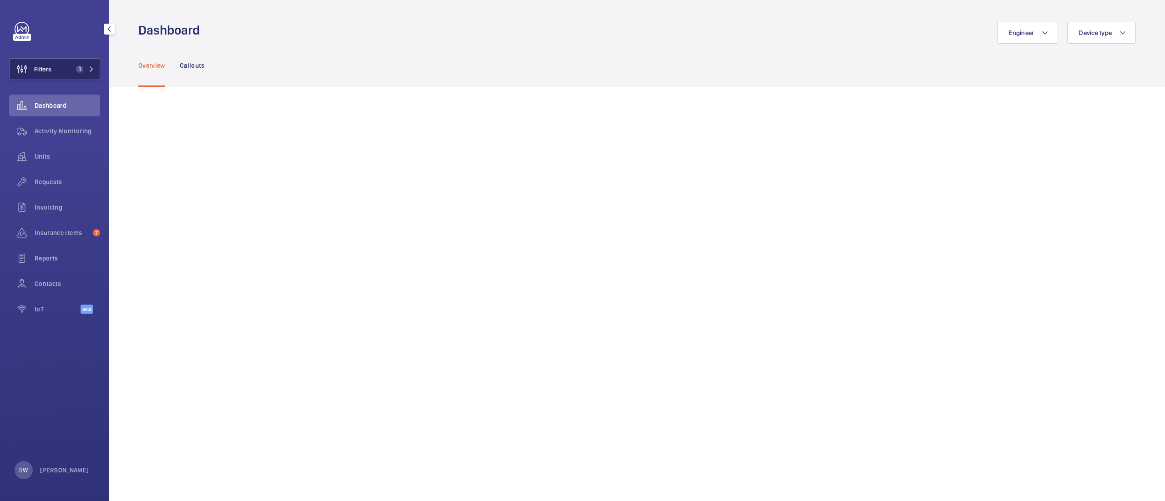
click at [88, 72] on span "1" at bounding box center [83, 69] width 22 height 7
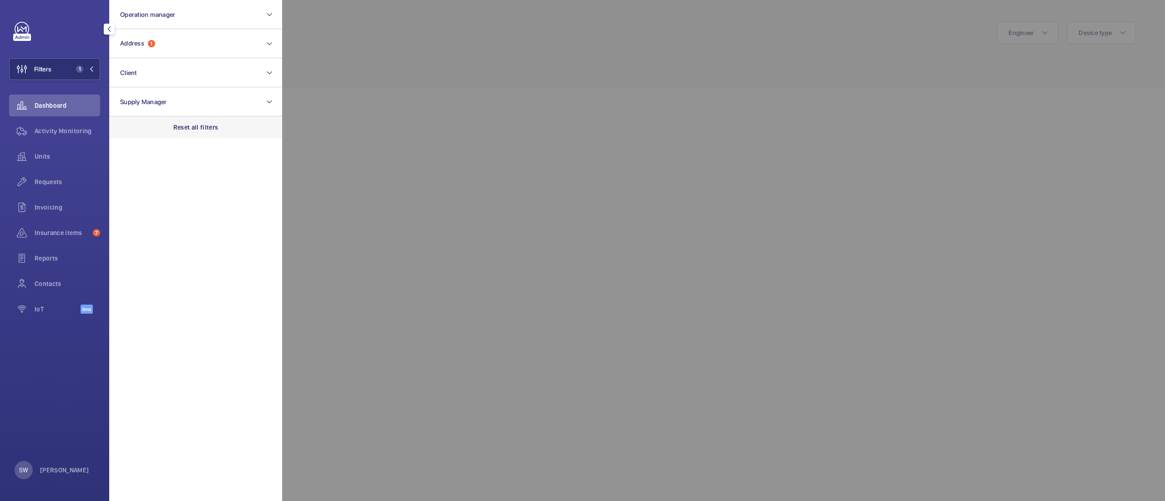
click at [228, 126] on div "Reset all filters" at bounding box center [195, 127] width 173 height 22
drag, startPoint x: 179, startPoint y: 63, endPoint x: 181, endPoint y: 68, distance: 5.5
click at [179, 63] on button "Client" at bounding box center [195, 72] width 173 height 29
type input "holborn bars"
click at [223, 131] on span "Holborn" at bounding box center [235, 131] width 24 height 7
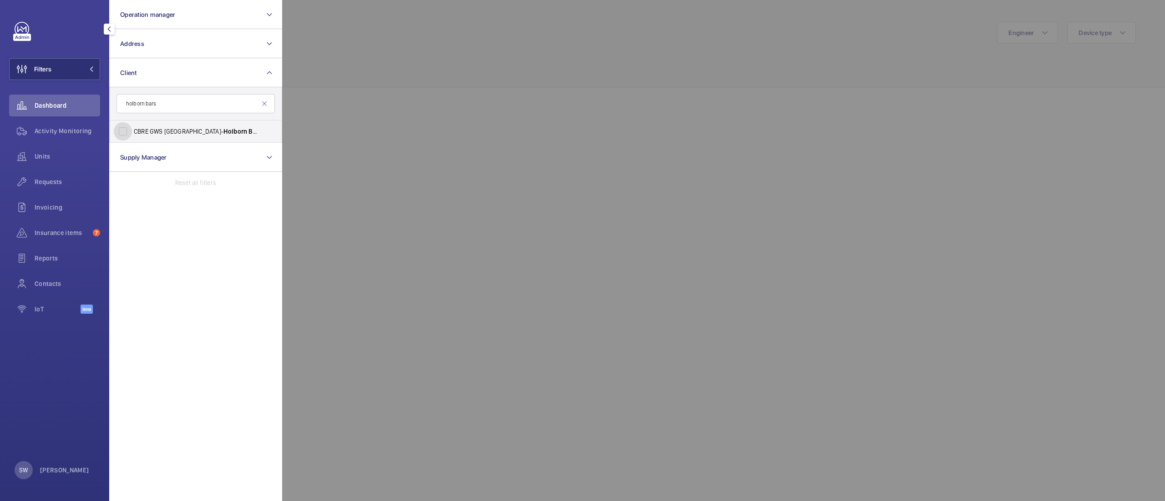
click at [132, 131] on input "CBRE GWS UK- Holborn Bars" at bounding box center [123, 131] width 18 height 18
click at [223, 130] on span "Holborn" at bounding box center [235, 131] width 24 height 7
click at [132, 130] on input "CBRE GWS UK- Holborn Bars" at bounding box center [123, 131] width 18 height 18
checkbox input "false"
click at [181, 106] on input "holborn bars" at bounding box center [195, 103] width 158 height 19
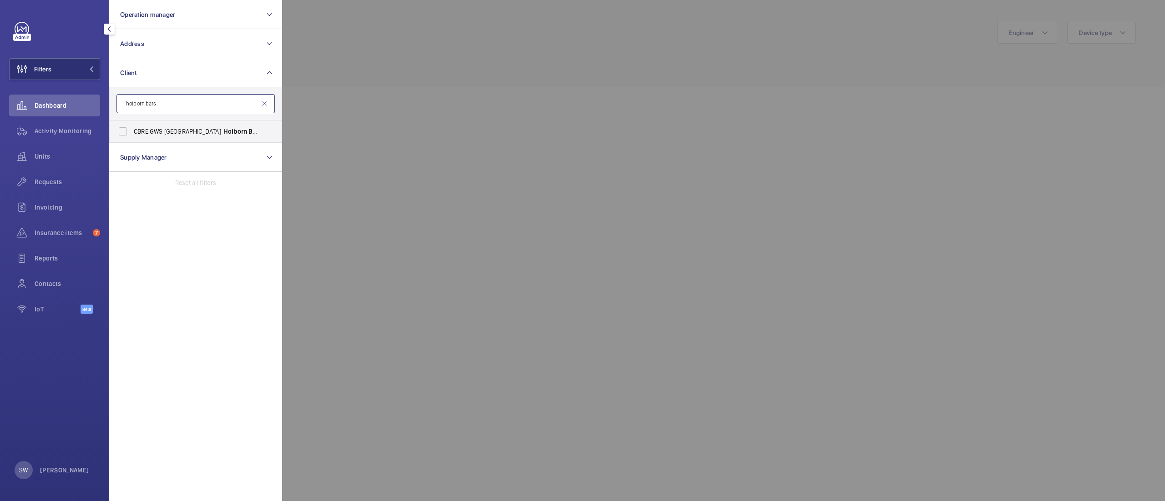
click at [181, 106] on input "holborn bars" at bounding box center [195, 103] width 158 height 19
type input "n"
type input "off"
click at [177, 47] on button "Address" at bounding box center [195, 43] width 173 height 29
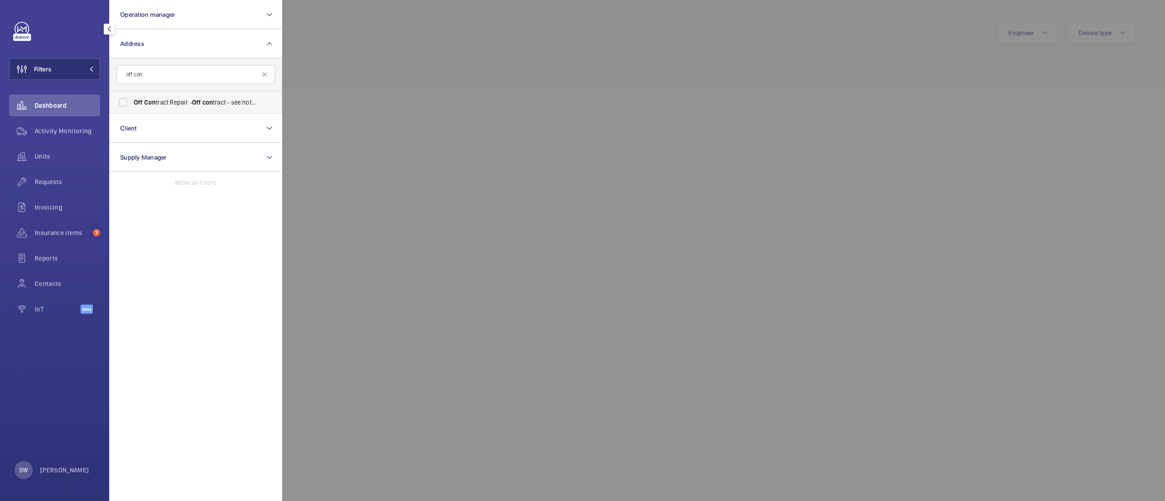
type input "off con"
click at [173, 96] on label "Off Con tract Repair - Off con tract - see notes in description, LONDON XXXX" at bounding box center [189, 102] width 158 height 22
click at [132, 96] on input "Off Con tract Repair - Off con tract - see notes in description, LONDON XXXX" at bounding box center [123, 102] width 18 height 18
click at [219, 105] on span "Off Con tract Repair - Off con tract - see notes in description, LONDON XXXX" at bounding box center [196, 102] width 125 height 9
click at [132, 105] on input "Off Con tract Repair - Off con tract - see notes in description, LONDON XXXX" at bounding box center [123, 102] width 18 height 18
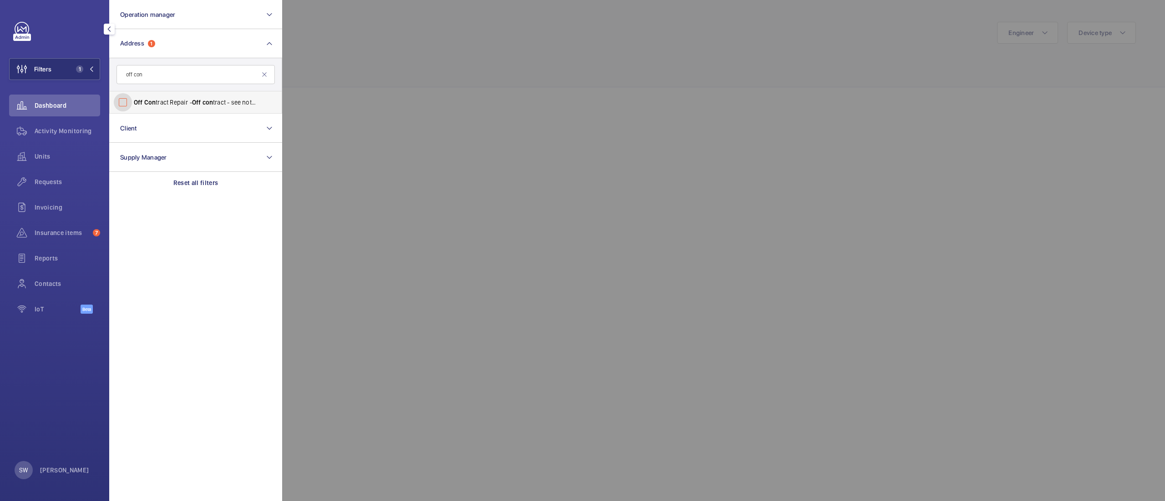
checkbox input "false"
